Goal: Task Accomplishment & Management: Manage account settings

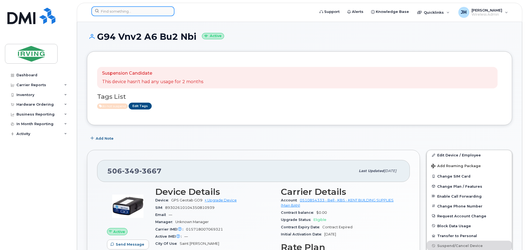
scroll to position [110, 0]
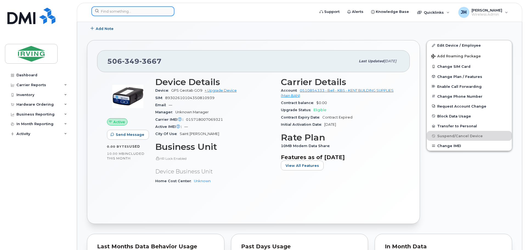
click at [111, 12] on input at bounding box center [132, 11] width 83 height 10
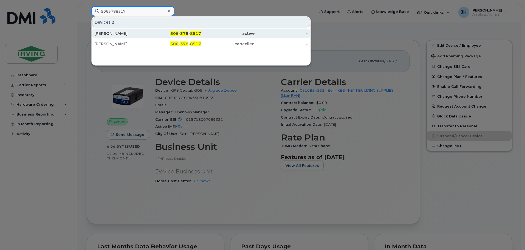
type input "5063788517"
click at [147, 30] on div "[PERSON_NAME]" at bounding box center [120, 34] width 53 height 10
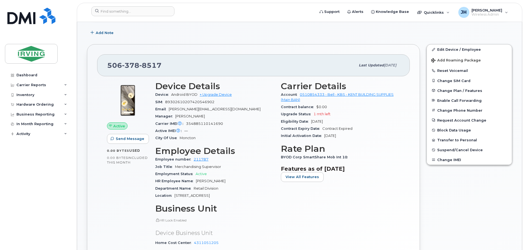
scroll to position [110, 0]
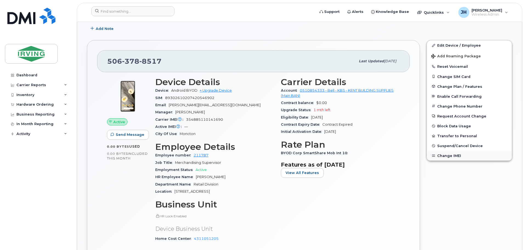
click at [445, 155] on button "Change IMEI" at bounding box center [468, 155] width 85 height 10
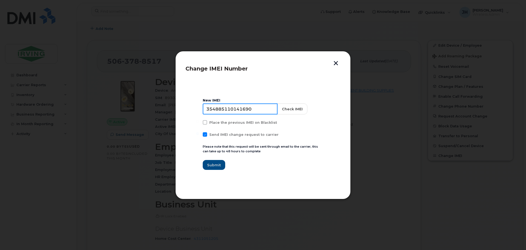
click at [254, 108] on input "354885110141690" at bounding box center [240, 108] width 75 height 11
drag, startPoint x: 254, startPoint y: 108, endPoint x: 207, endPoint y: 109, distance: 47.2
click at [207, 109] on input "354885110141690" at bounding box center [240, 108] width 75 height 11
click at [223, 109] on input "354885110141690" at bounding box center [240, 108] width 75 height 11
drag, startPoint x: 232, startPoint y: 109, endPoint x: 269, endPoint y: 109, distance: 37.0
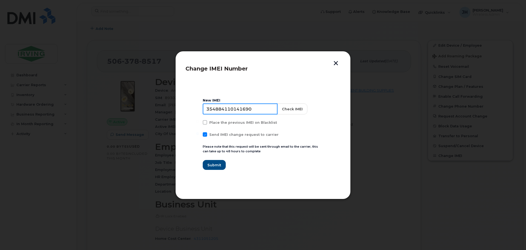
click at [269, 109] on input "354884110141690" at bounding box center [240, 108] width 75 height 11
type input "354884115110503"
click at [287, 110] on button "Check IMEI" at bounding box center [292, 108] width 30 height 11
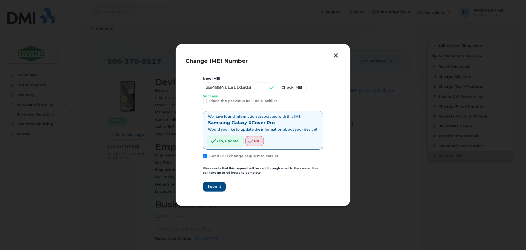
click at [228, 140] on span "Yes, update" at bounding box center [228, 140] width 22 height 5
click at [205, 101] on span at bounding box center [205, 101] width 4 height 4
click at [199, 101] on input "Place the previous IMEI on Blacklist" at bounding box center [197, 100] width 3 height 3
checkbox input "true"
click at [215, 187] on span "Submit" at bounding box center [214, 186] width 14 height 5
